Goal: Navigation & Orientation: Understand site structure

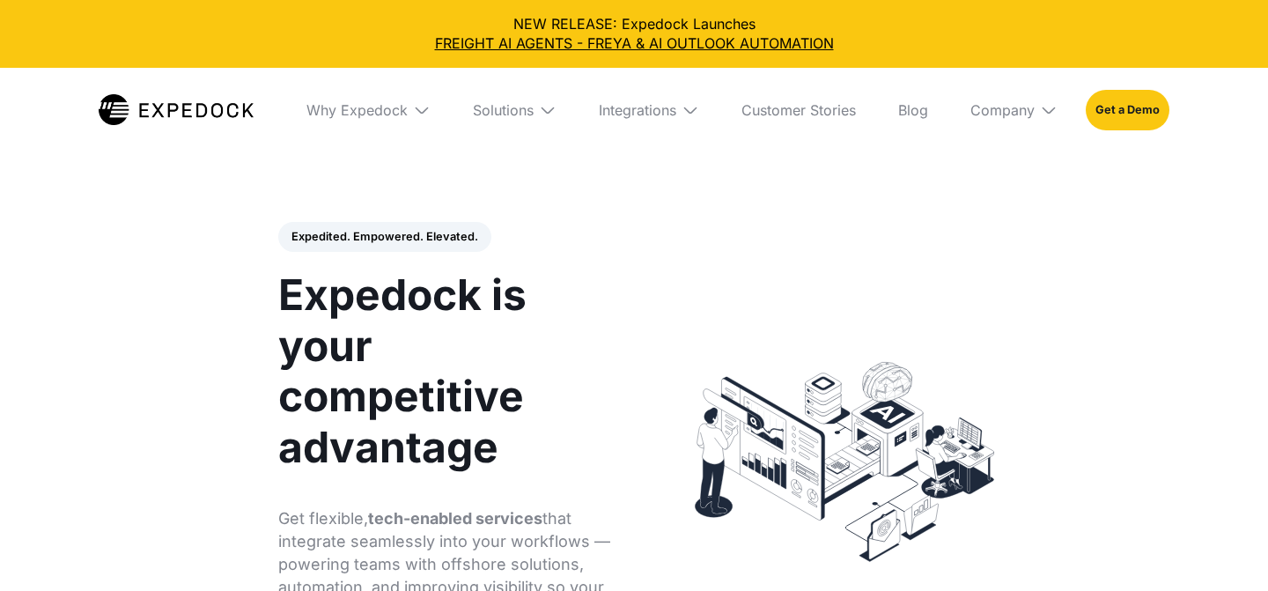
select select
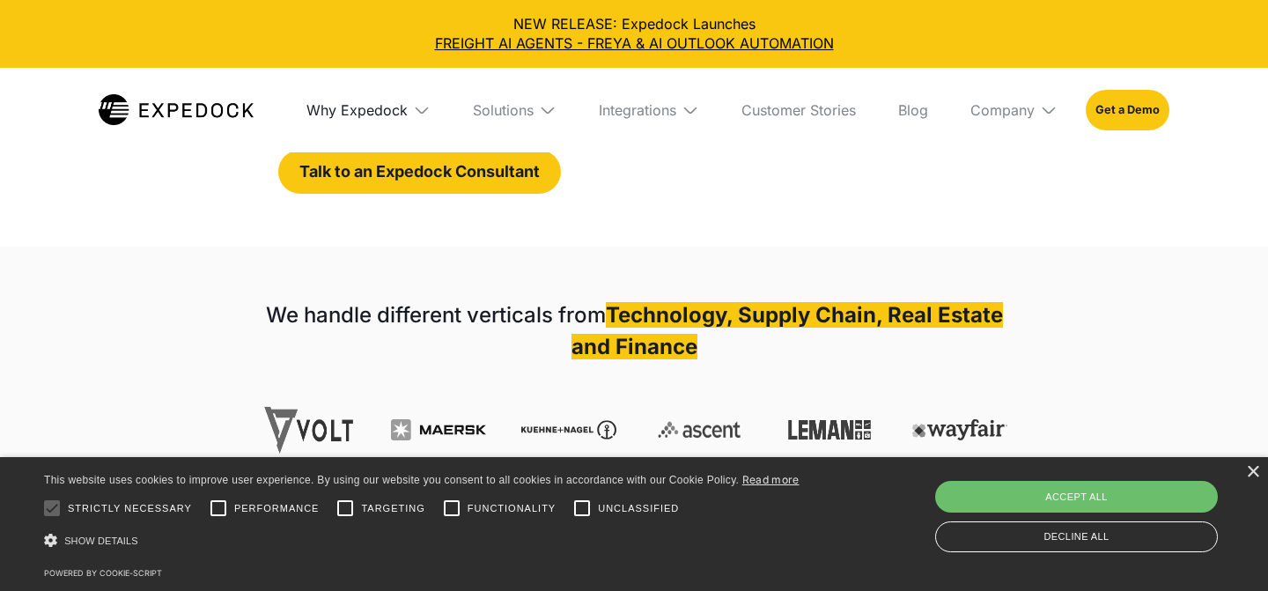
scroll to position [508, 0]
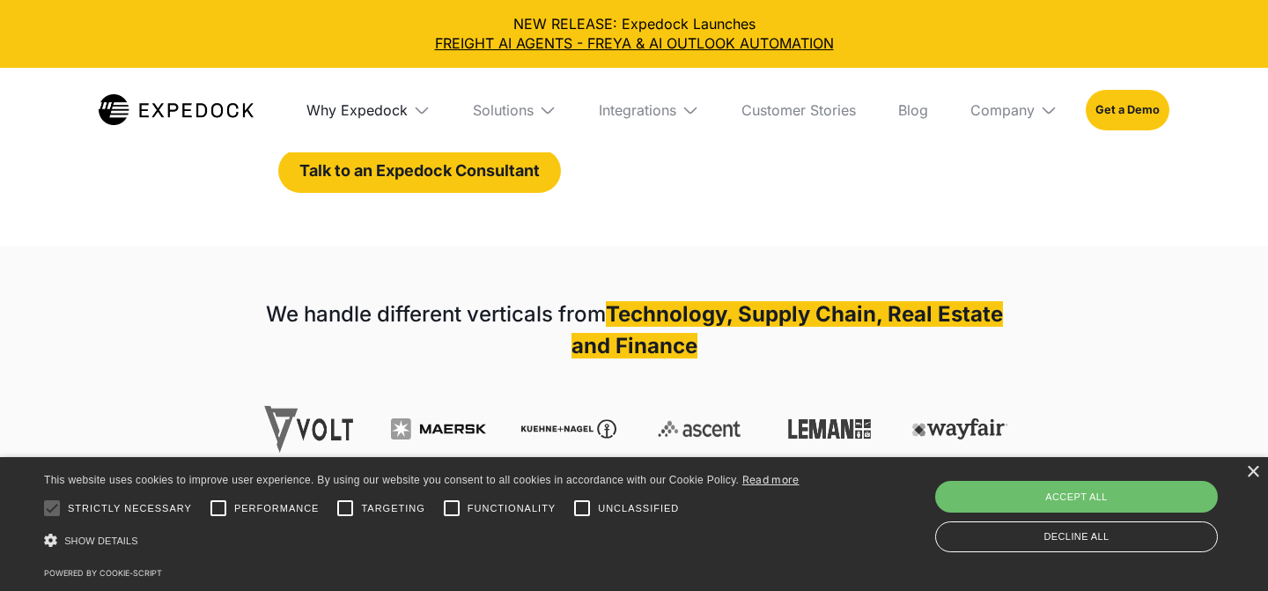
click at [351, 110] on div "Why Expedock" at bounding box center [356, 110] width 101 height 18
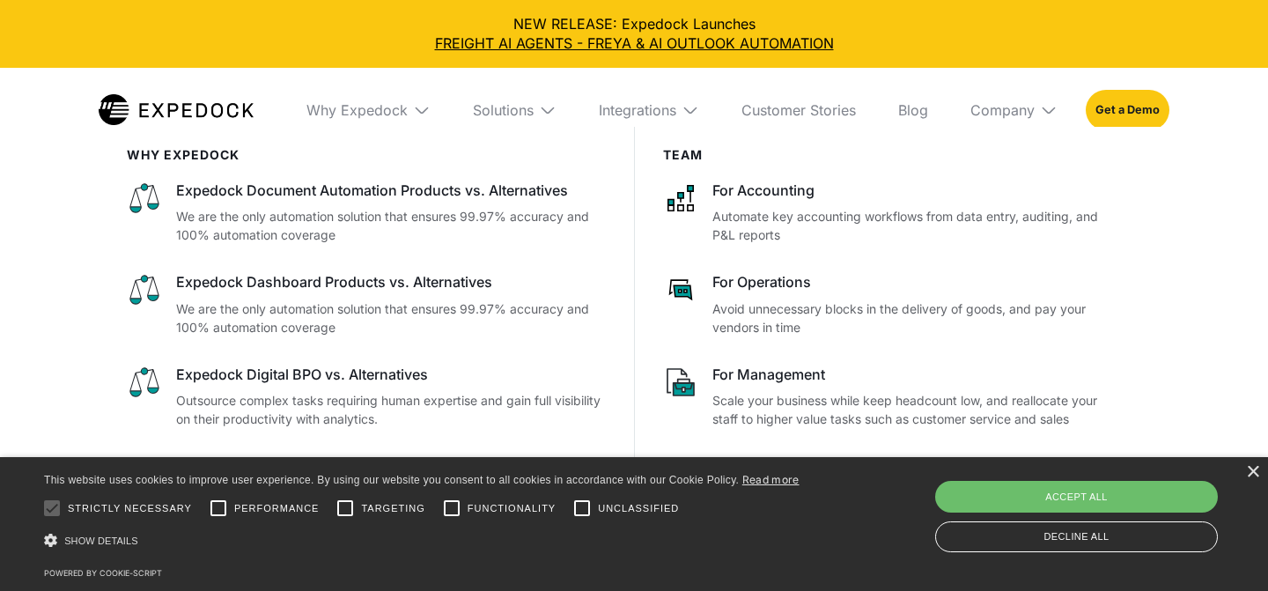
click at [219, 94] on img at bounding box center [176, 109] width 155 height 31
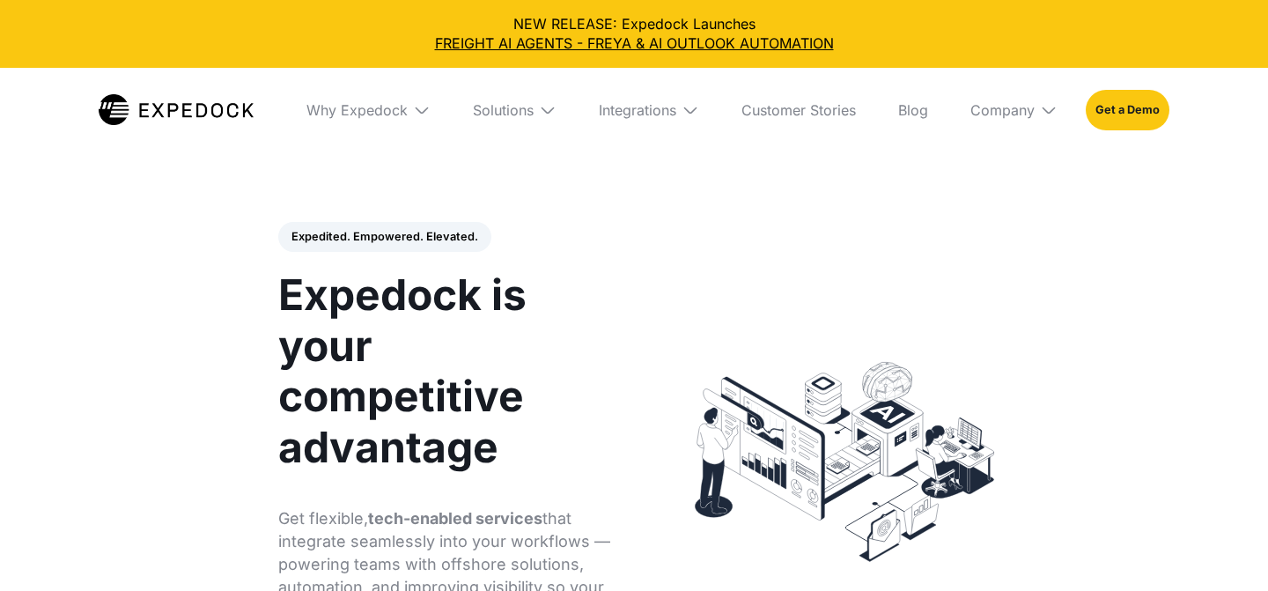
select select
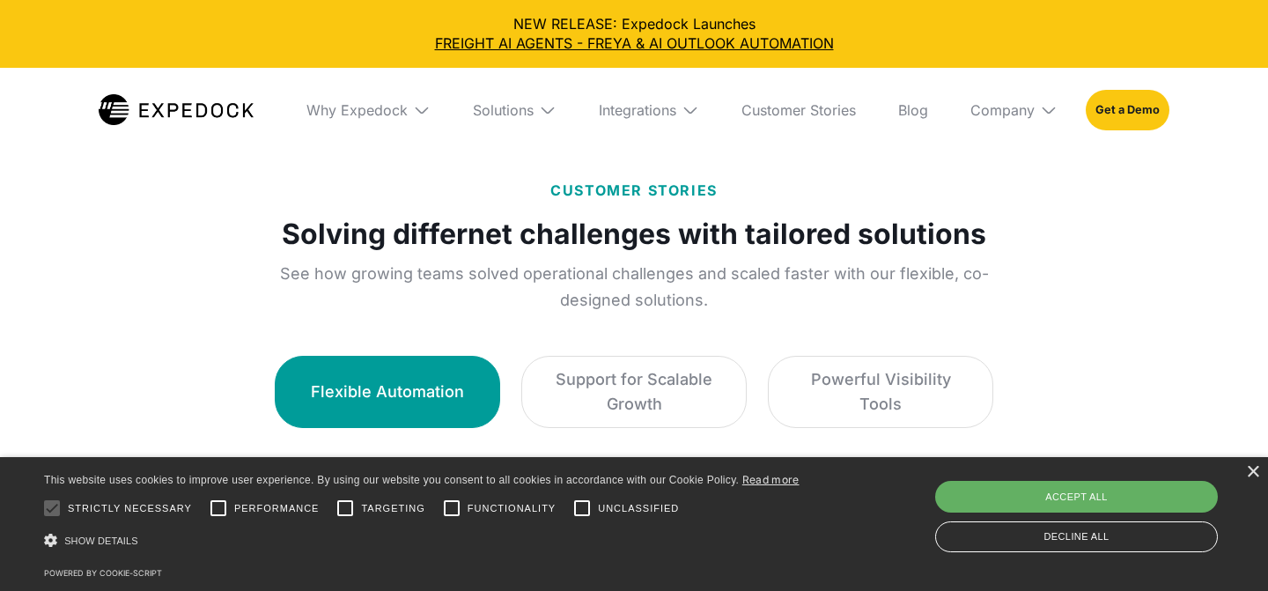
click at [1093, 505] on div "Accept all" at bounding box center [1076, 497] width 283 height 32
checkbox input "true"
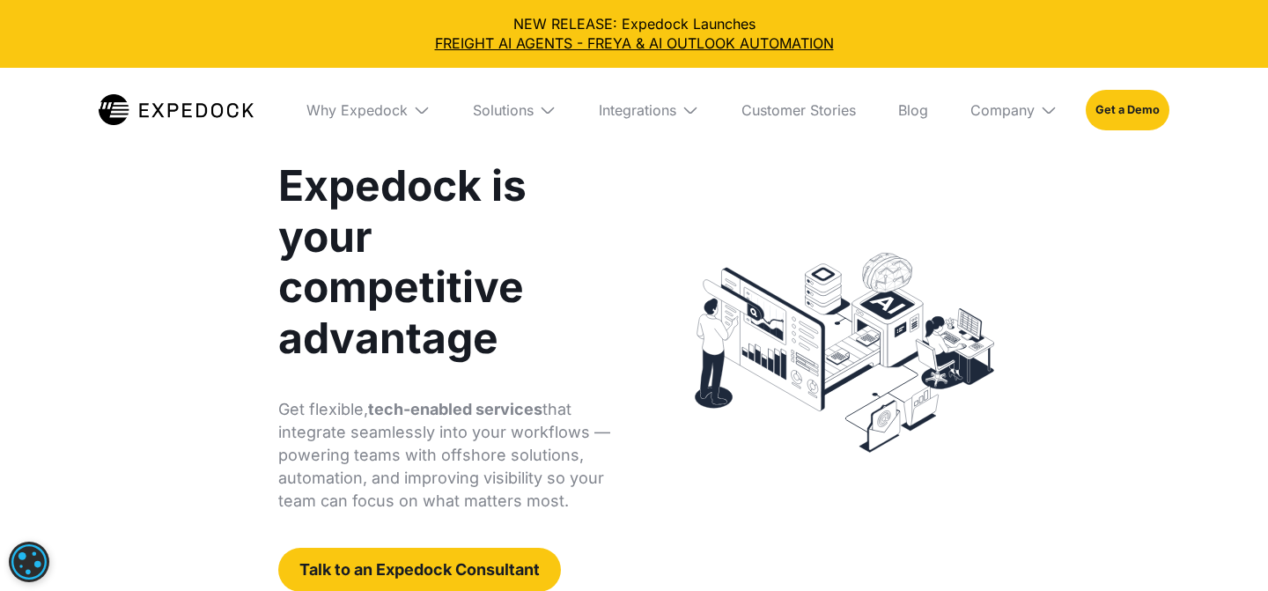
scroll to position [107, 0]
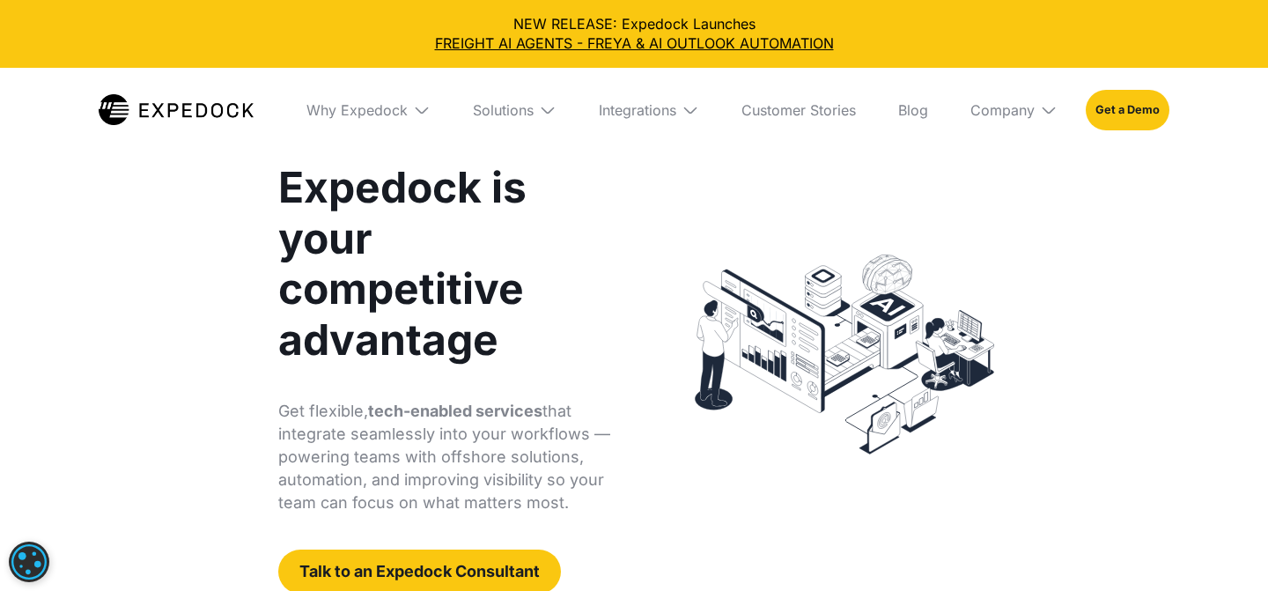
click at [400, 118] on div "Why Expedock" at bounding box center [368, 110] width 152 height 85
